Goal: Transaction & Acquisition: Purchase product/service

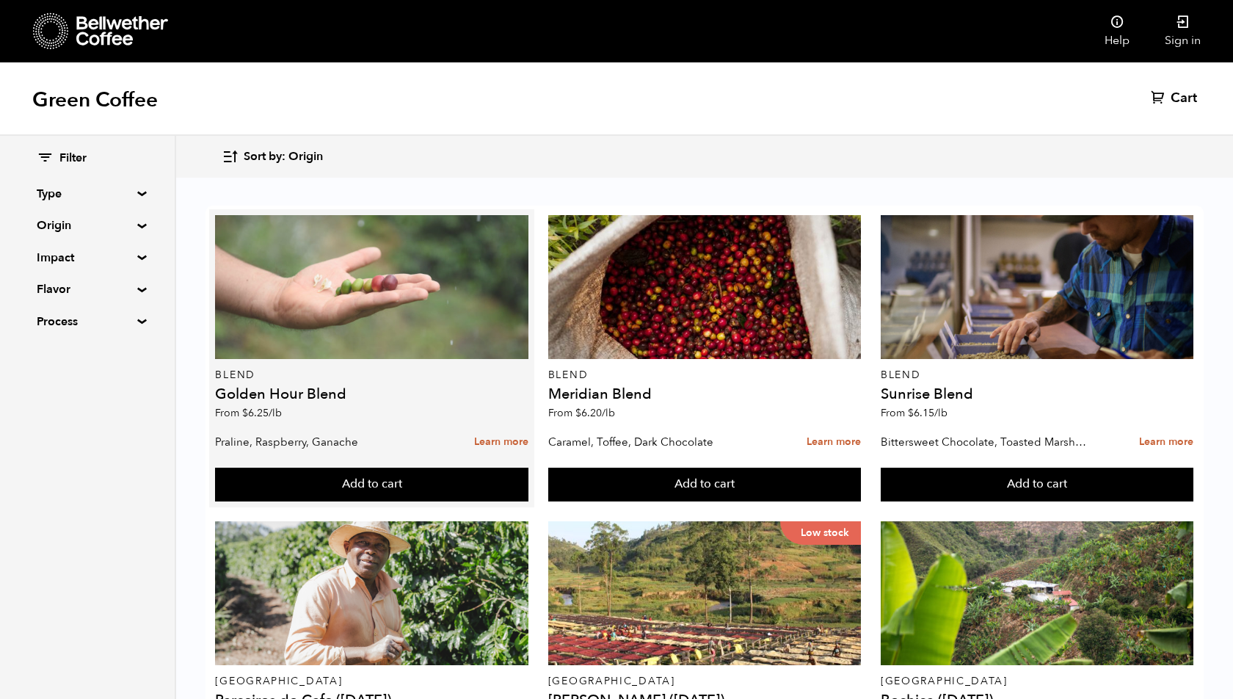
click at [497, 310] on div at bounding box center [371, 287] width 313 height 144
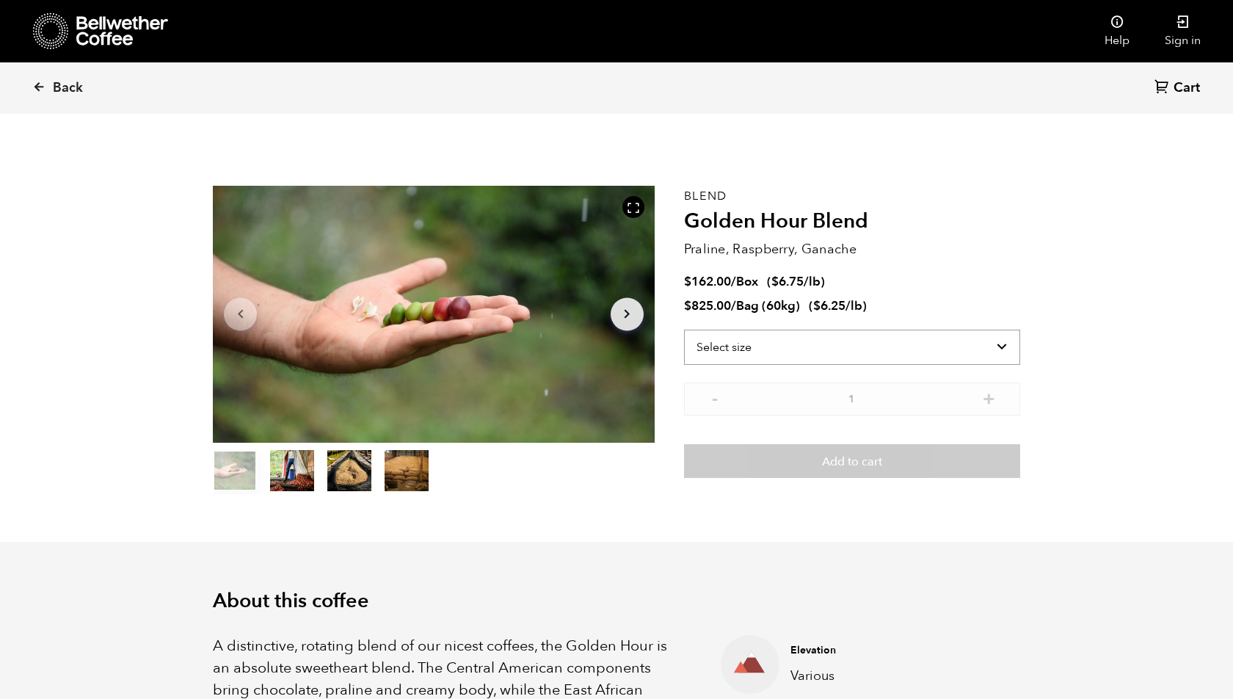
click at [759, 341] on select "Select size Bag (60kg) (132 lbs) Box (24 lbs)" at bounding box center [852, 347] width 336 height 35
drag, startPoint x: 662, startPoint y: 328, endPoint x: 662, endPoint y: 29, distance: 299.4
click at [662, 308] on div "Item 1 of 4 Arrow Left Arrow Right item 0 item 1 item 2 item 3 Item 1 of 4" at bounding box center [448, 340] width 471 height 308
click at [693, 101] on div "Back Cart (0)" at bounding box center [616, 87] width 1233 height 51
click at [39, 95] on link "Back" at bounding box center [77, 88] width 91 height 50
